Goal: Task Accomplishment & Management: Manage account settings

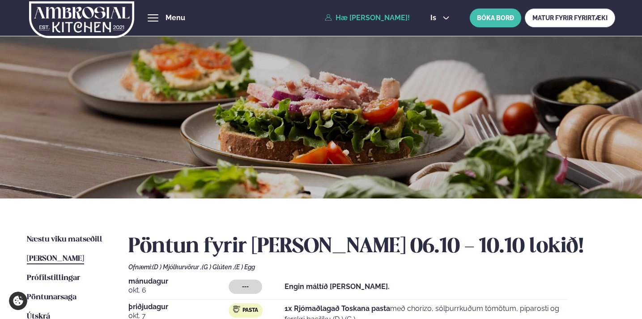
scroll to position [146, 0]
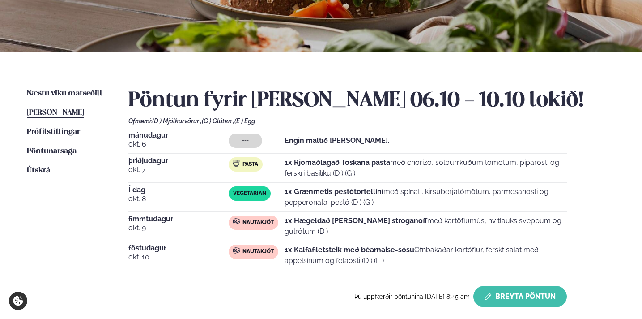
click at [502, 298] on button "Breyta Pöntun" at bounding box center [520, 295] width 94 height 21
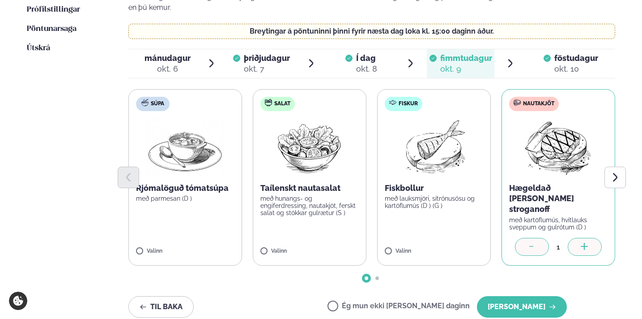
scroll to position [268, 0]
click at [557, 64] on div "okt. 10" at bounding box center [576, 69] width 44 height 11
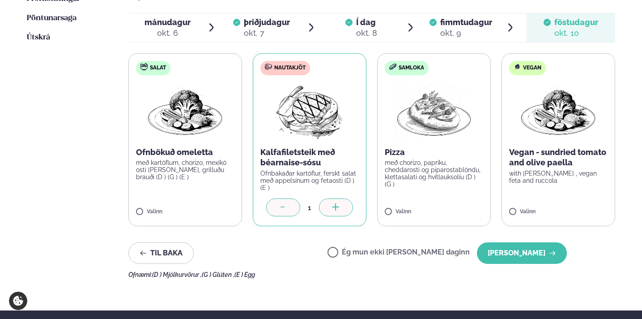
scroll to position [299, 0]
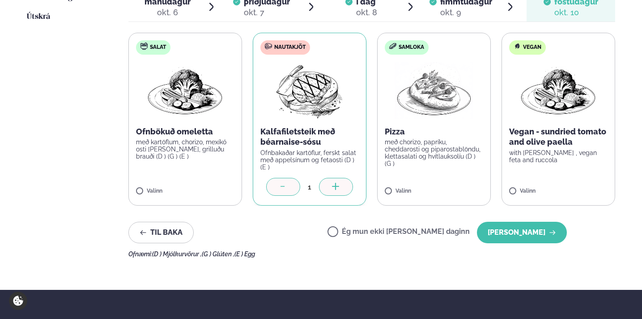
click at [156, 210] on div "Veldu matseðilinn þinn fyrir [PERSON_NAME] Vinsamlegast hafðu í huga að breytin…" at bounding box center [371, 96] width 487 height 323
click at [154, 221] on button "Til baka" at bounding box center [160, 231] width 65 height 21
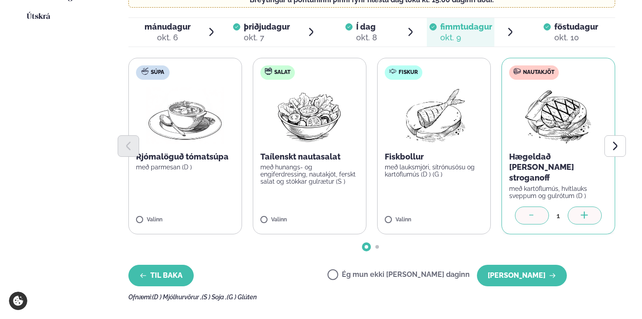
click at [154, 264] on button "Til baka" at bounding box center [160, 274] width 65 height 21
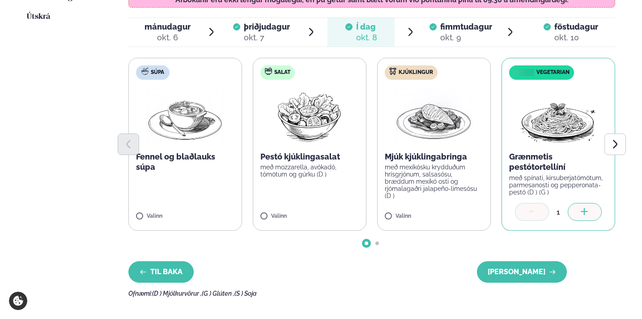
click at [154, 261] on button "Til baka" at bounding box center [160, 271] width 65 height 21
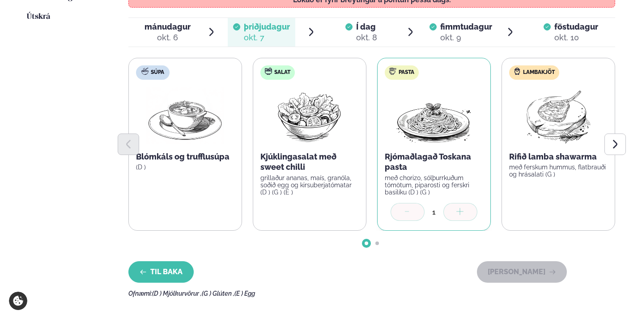
click at [154, 261] on button "Til baka" at bounding box center [160, 271] width 65 height 21
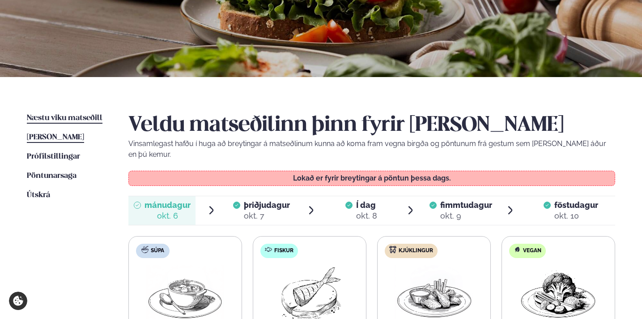
click at [80, 118] on span "Næstu viku matseðill" at bounding box center [65, 118] width 76 height 8
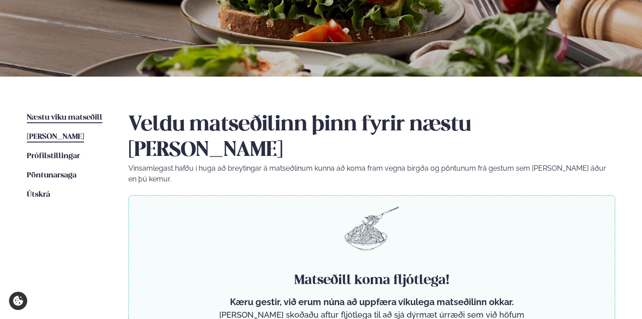
click at [81, 136] on span "[PERSON_NAME]" at bounding box center [55, 137] width 57 height 8
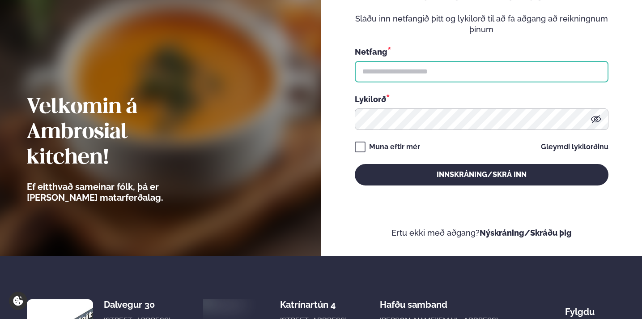
type input "**********"
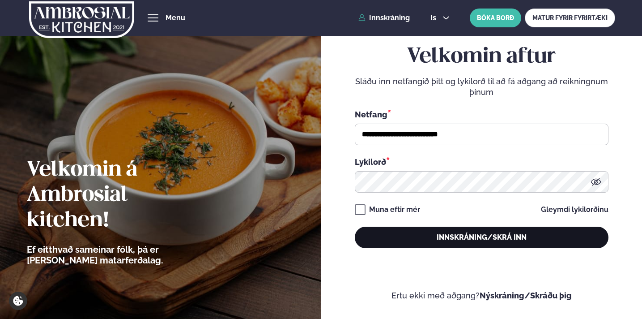
click at [386, 235] on button "Innskráning/Skrá inn" at bounding box center [482, 236] width 254 height 21
